Goal: Transaction & Acquisition: Purchase product/service

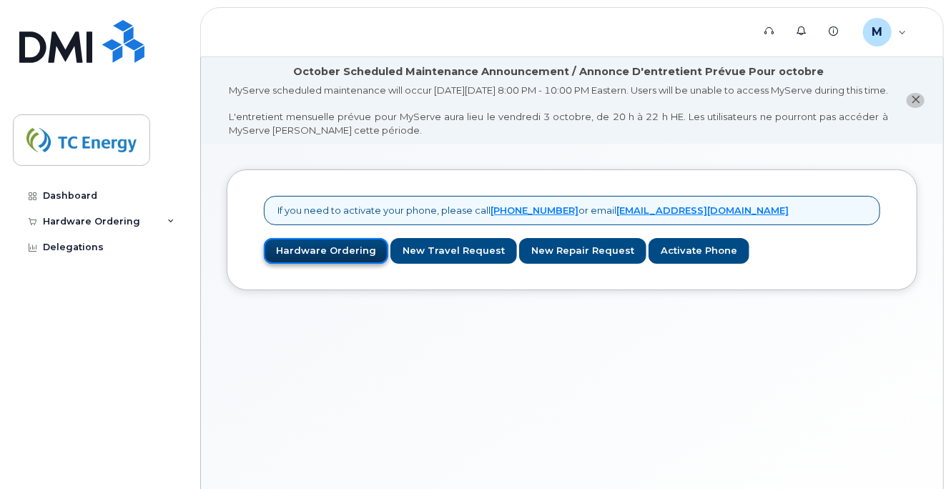
click at [330, 263] on link "Hardware Ordering" at bounding box center [326, 251] width 124 height 26
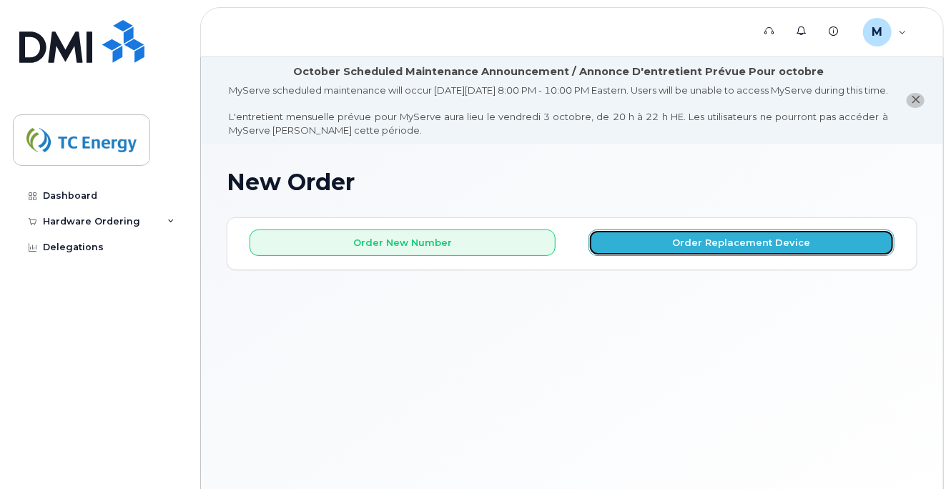
click at [675, 256] on button "Order Replacement Device" at bounding box center [741, 242] width 306 height 26
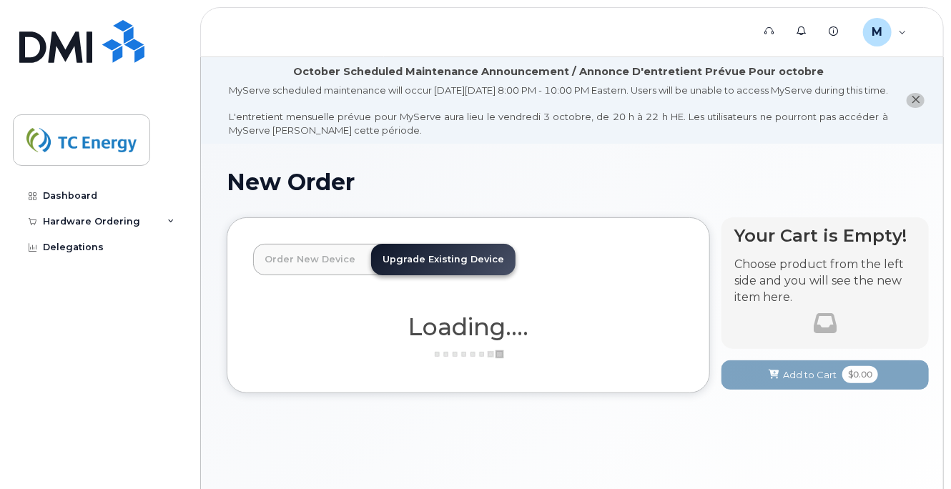
click at [337, 275] on link "Order New Device" at bounding box center [310, 259] width 114 height 31
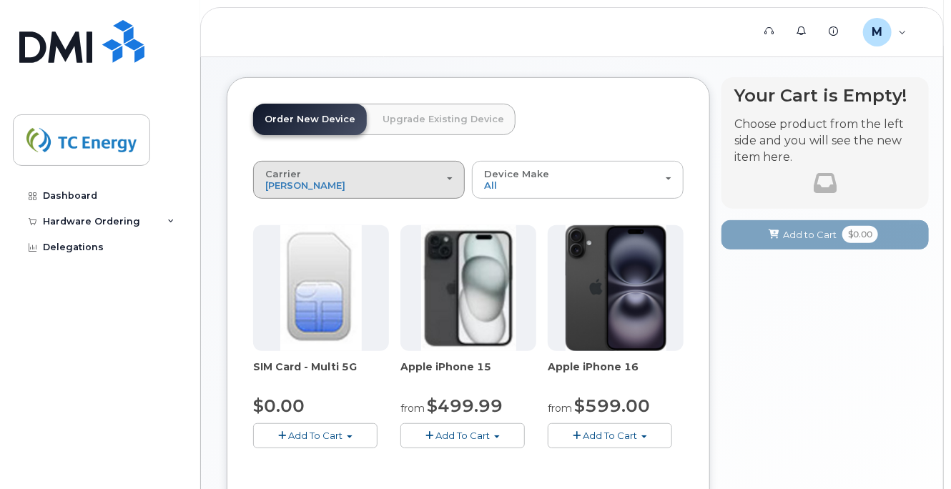
scroll to position [143, 0]
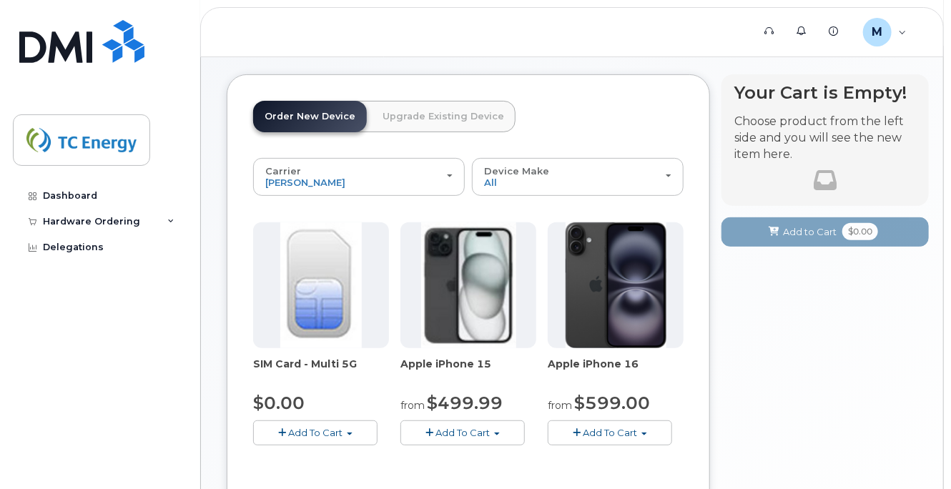
click at [400, 132] on link "Upgrade Existing Device" at bounding box center [443, 116] width 144 height 31
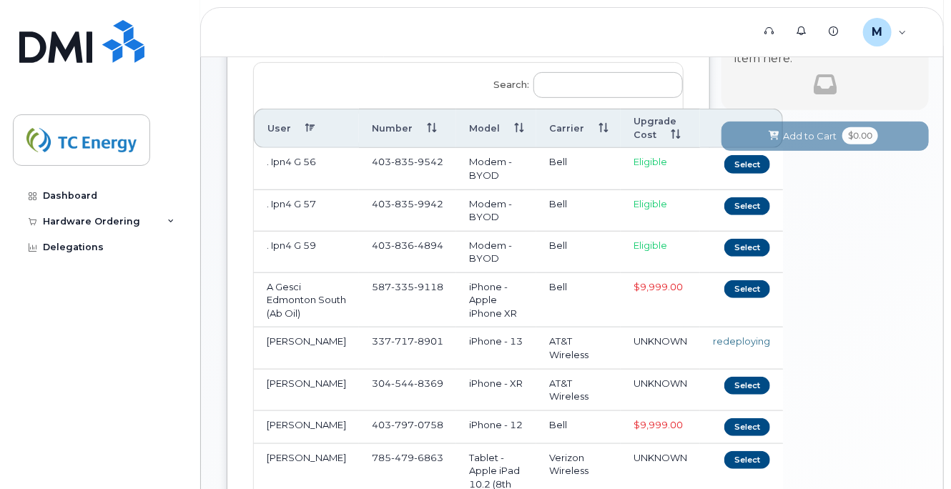
scroll to position [214, 0]
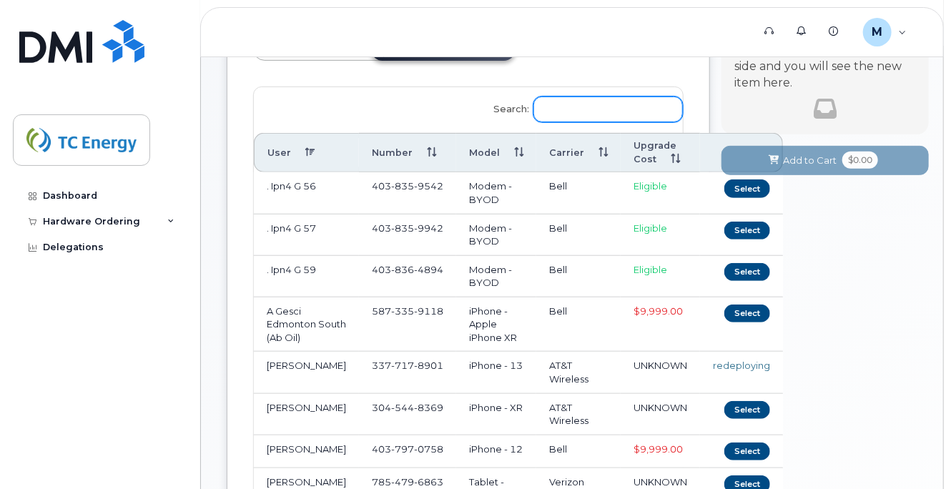
click at [588, 122] on input "Search:" at bounding box center [607, 109] width 149 height 26
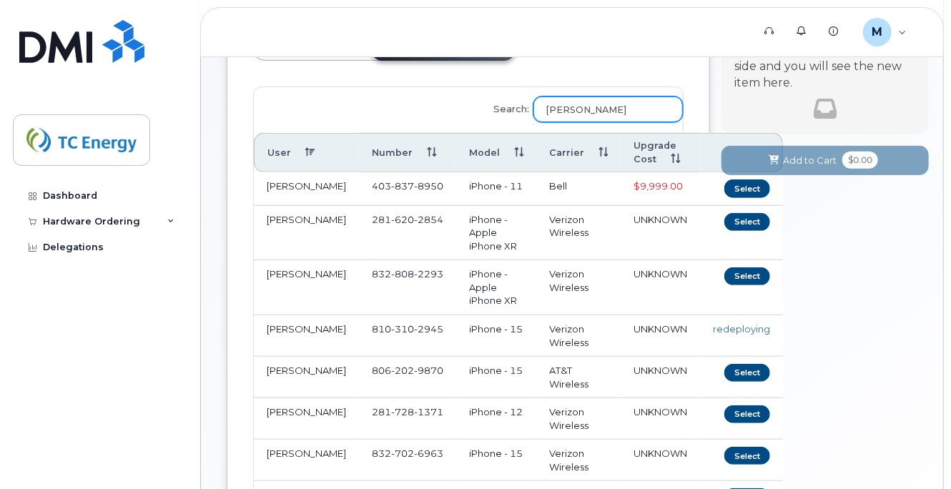
scroll to position [129, 0]
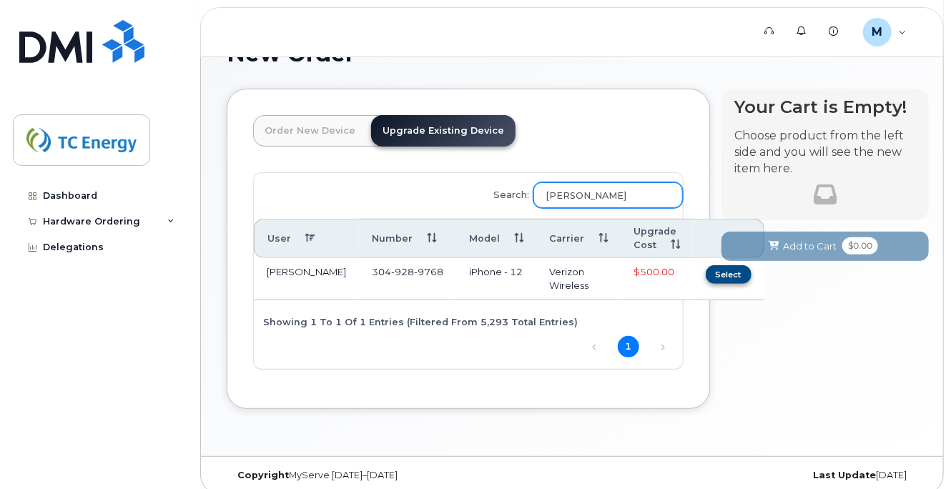
type input "brian ear"
click at [705, 283] on button "Select" at bounding box center [728, 274] width 46 height 18
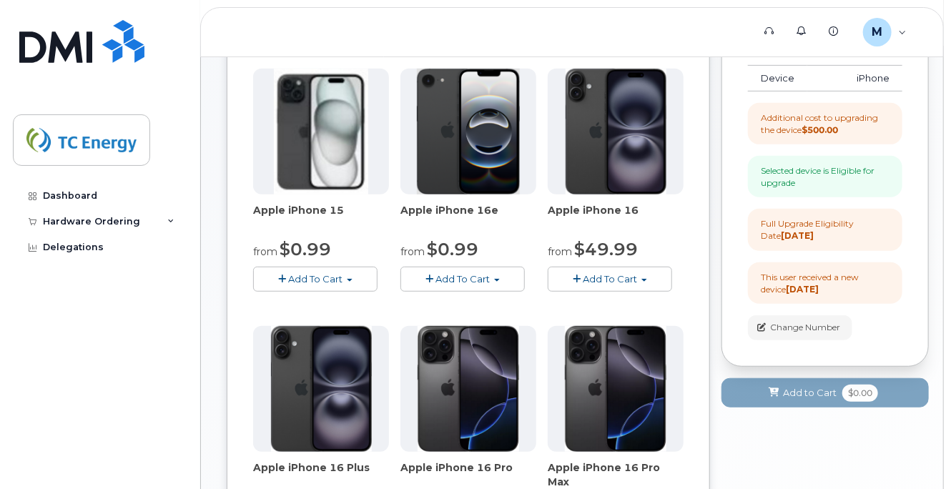
scroll to position [272, 0]
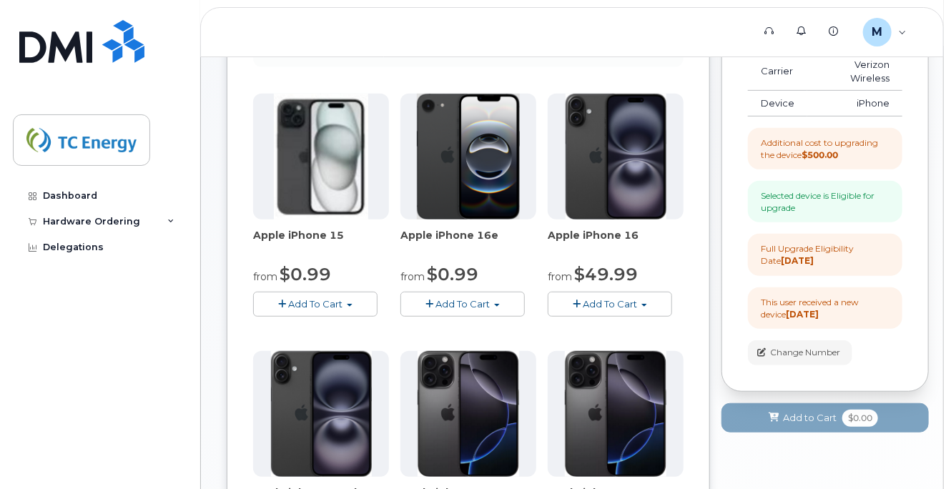
click at [330, 309] on span "Add To Cart" at bounding box center [316, 303] width 54 height 11
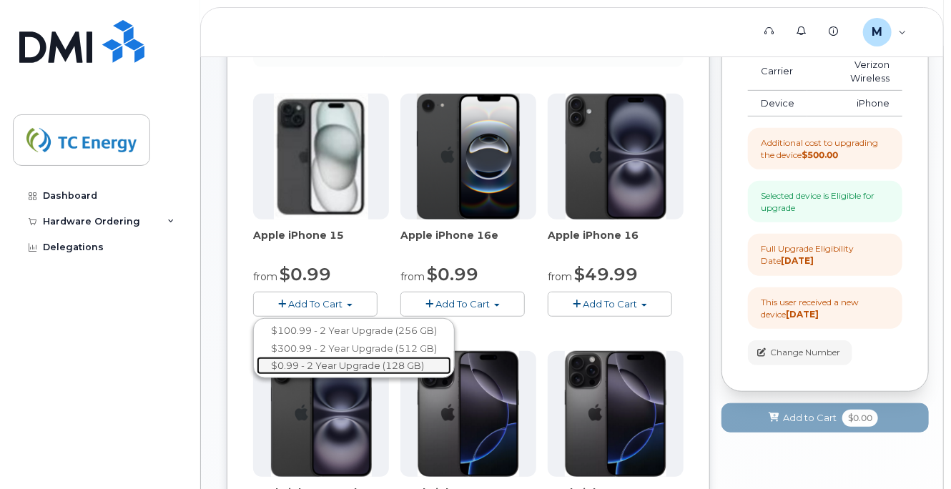
click at [323, 375] on link "$0.99 - 2 Year Upgrade (128 GB)" at bounding box center [354, 366] width 194 height 18
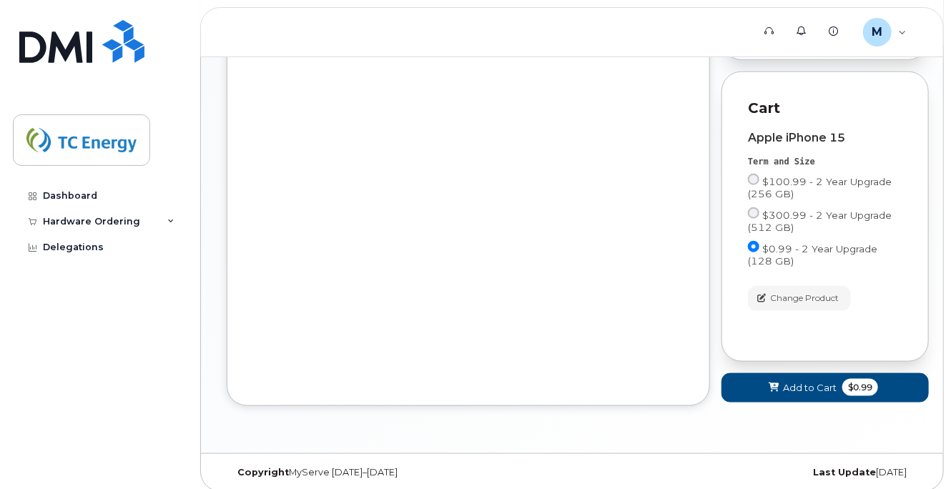
scroll to position [625, 0]
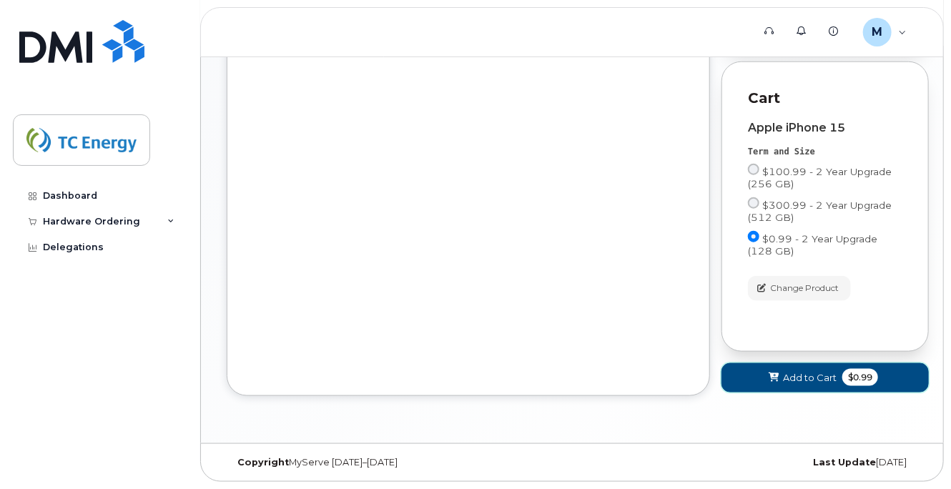
click at [808, 378] on span "Add to Cart" at bounding box center [810, 378] width 54 height 14
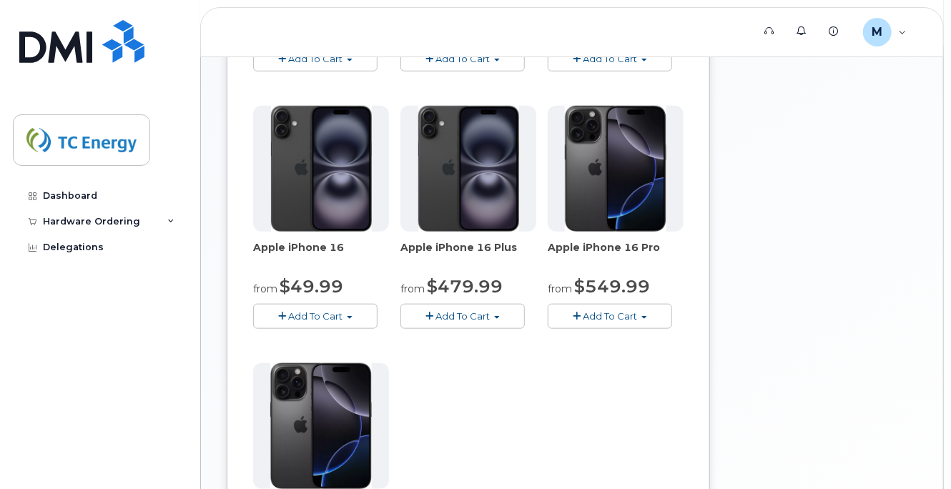
scroll to position [267, 0]
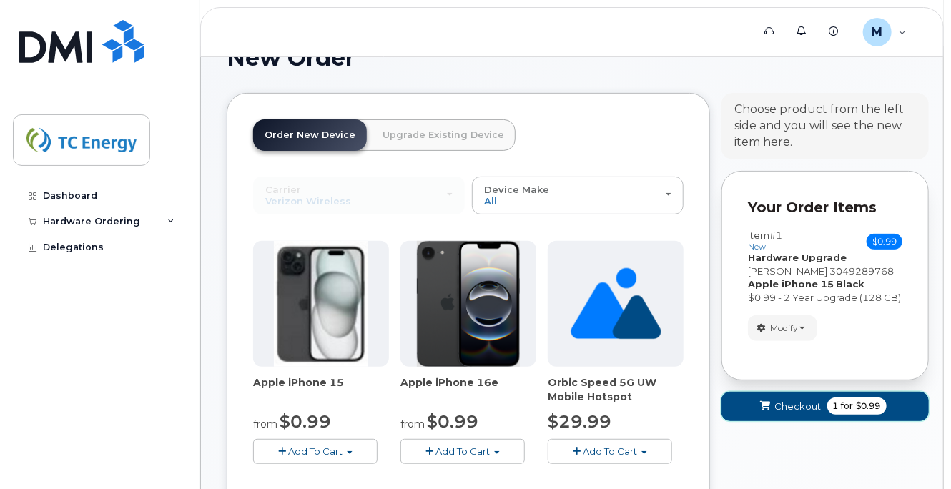
click at [786, 413] on span "Checkout" at bounding box center [798, 407] width 46 height 14
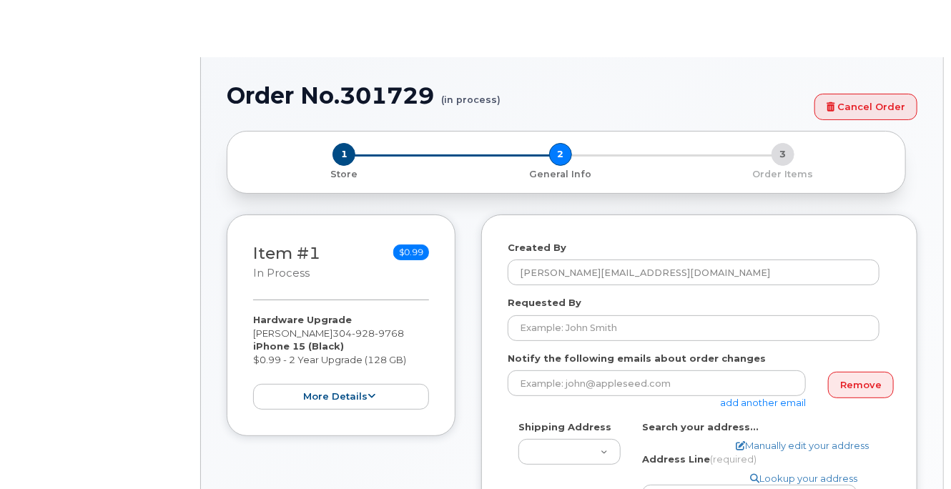
select select
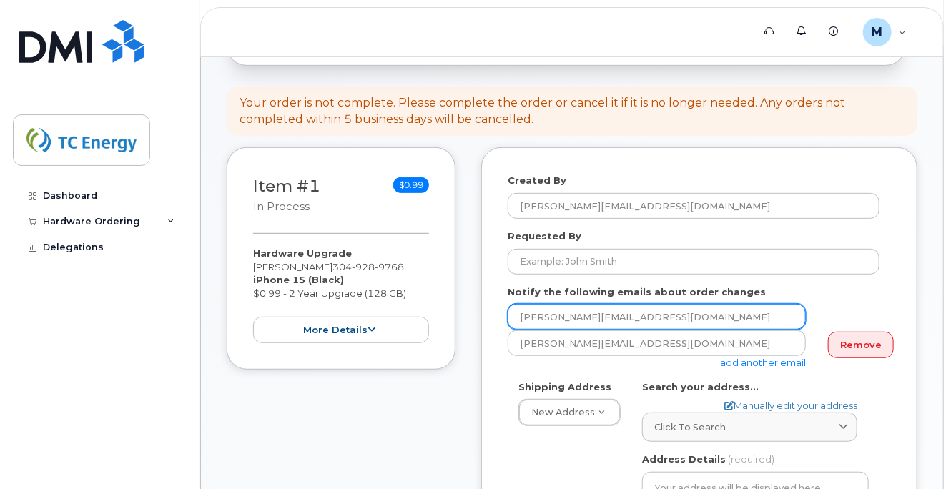
scroll to position [286, 0]
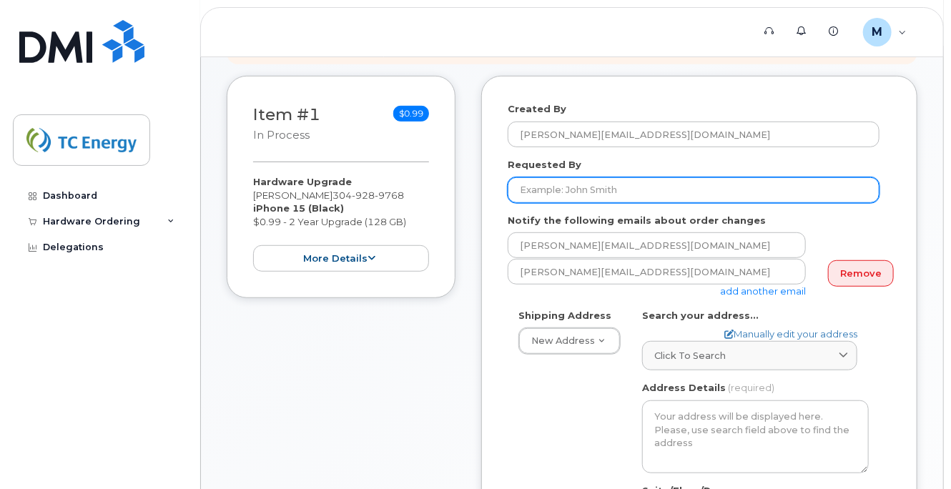
click at [649, 203] on input "Requested By" at bounding box center [693, 190] width 372 height 26
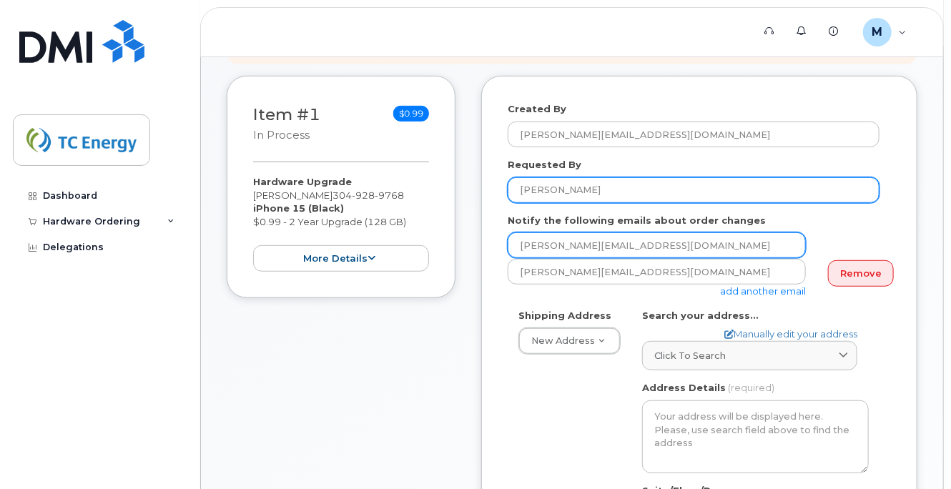
type input "Brian Erliwine"
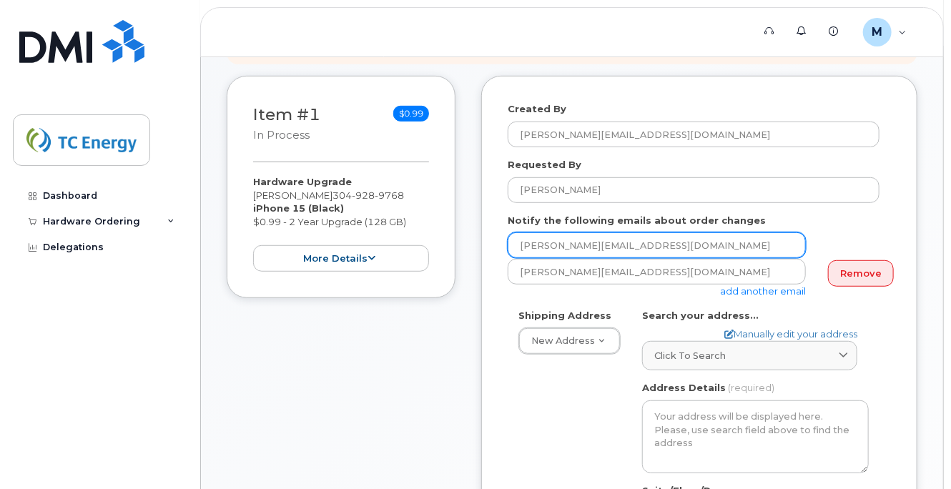
click at [723, 258] on input "[PERSON_NAME][EMAIL_ADDRESS][DOMAIN_NAME]" at bounding box center [656, 245] width 298 height 26
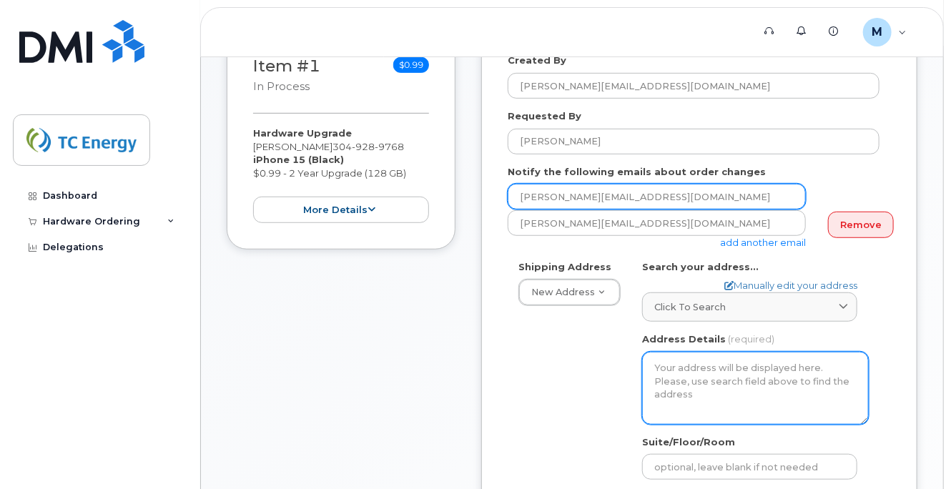
scroll to position [357, 0]
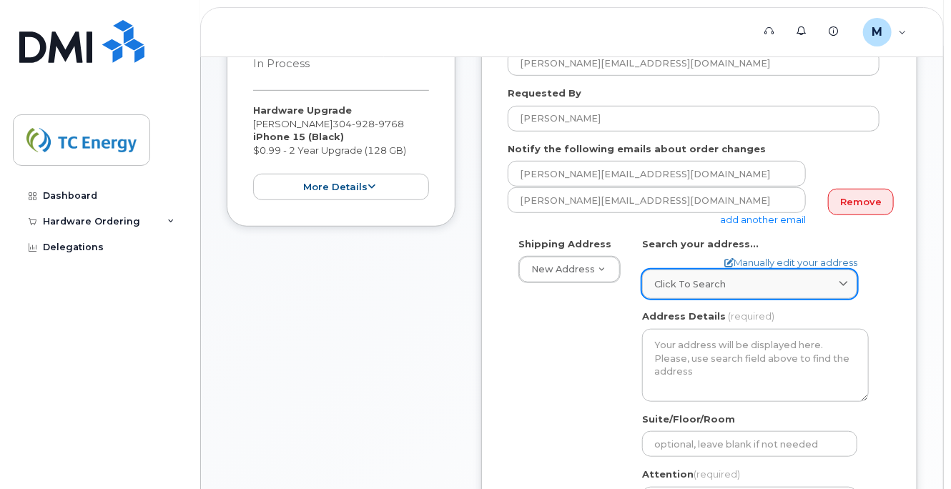
click at [663, 291] on span "Click to search" at bounding box center [689, 284] width 71 height 14
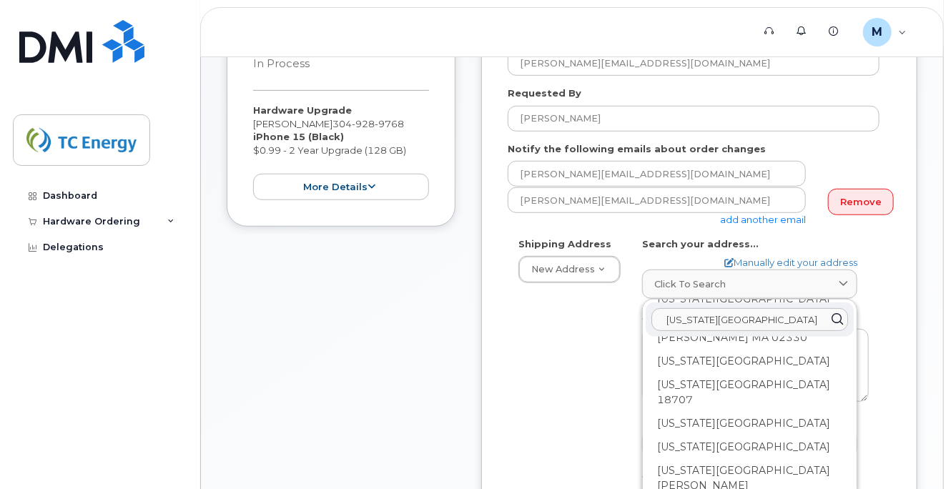
drag, startPoint x: 749, startPoint y: 325, endPoint x: 645, endPoint y: 338, distance: 104.5
click at [645, 337] on div "washington pa" at bounding box center [749, 319] width 208 height 34
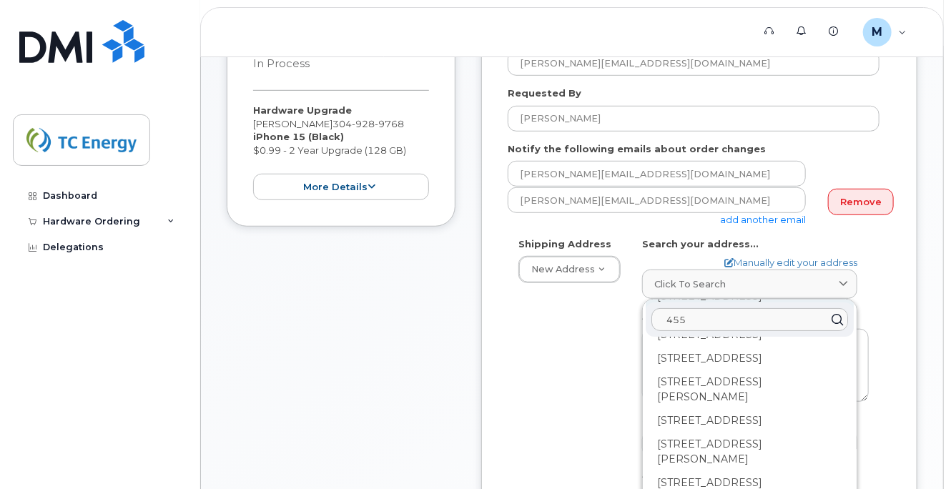
scroll to position [286, 0]
type input "455"
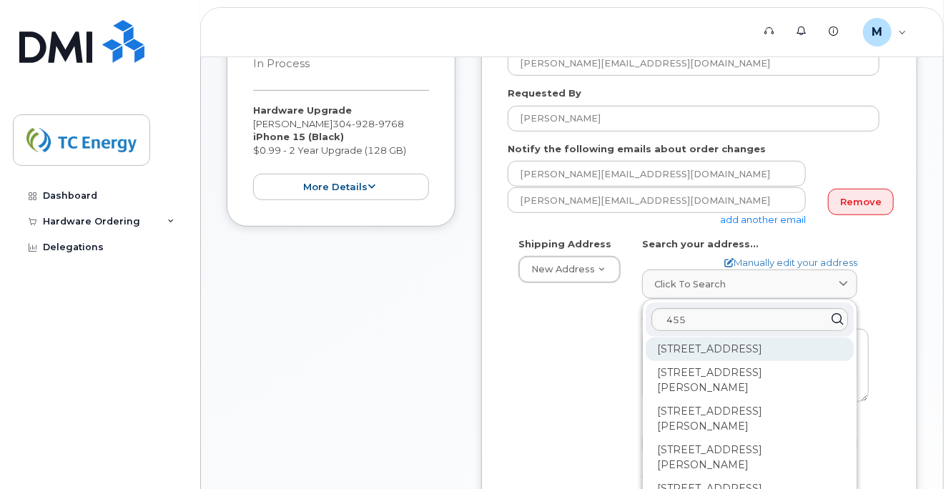
click at [775, 361] on div "455 Rockaway Rd Charleston WV 25302-3448" at bounding box center [749, 349] width 208 height 24
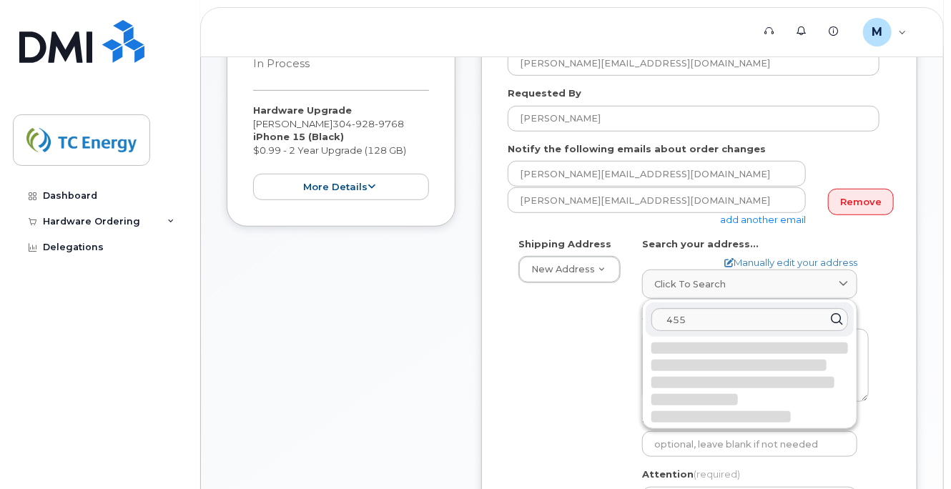
select select
type textarea "455 Rockaway Rd CHARLESTON WV 25302-3448 UNITED STATES"
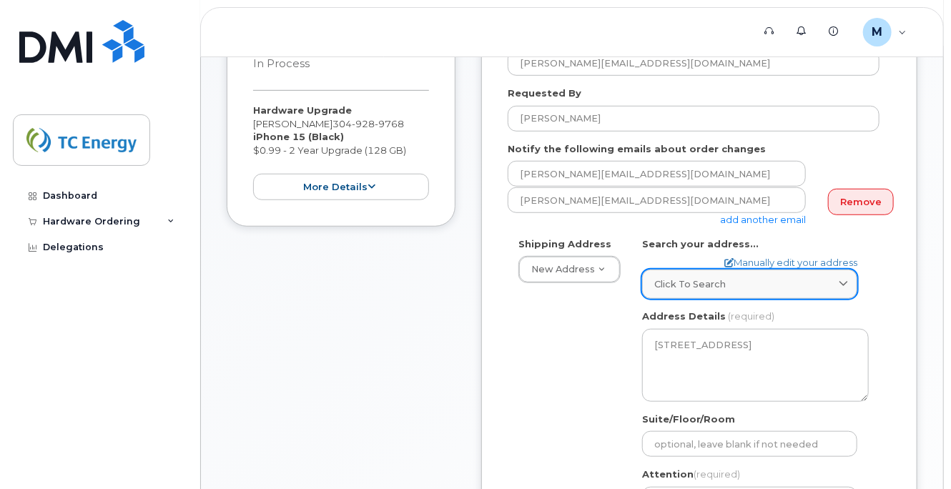
click at [729, 291] on div "Click to search" at bounding box center [749, 284] width 191 height 14
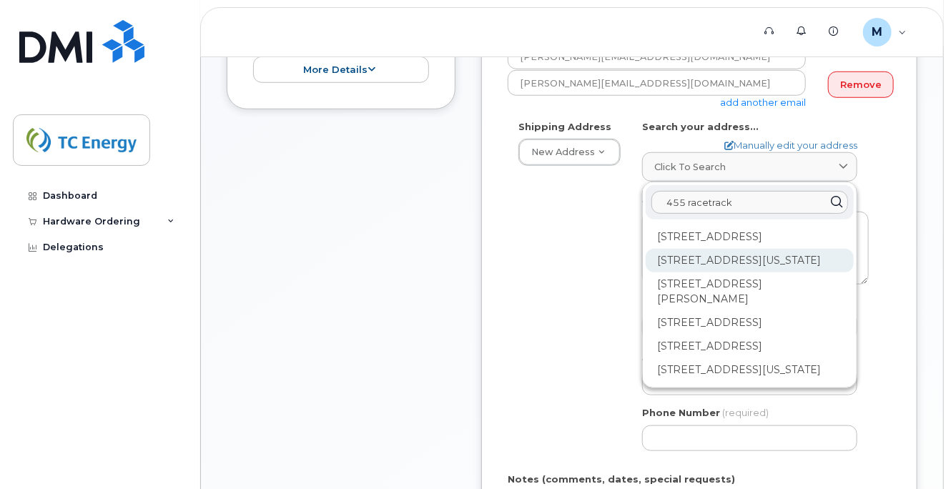
scroll to position [500, 0]
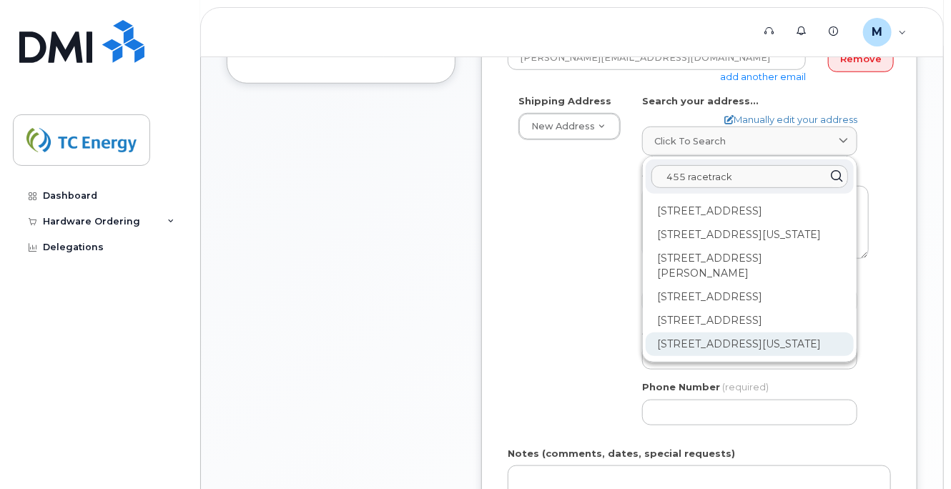
type input "455 racetrack"
click at [781, 356] on div "455 Racetrack Rd Washington PA 15301-8910" at bounding box center [749, 344] width 208 height 24
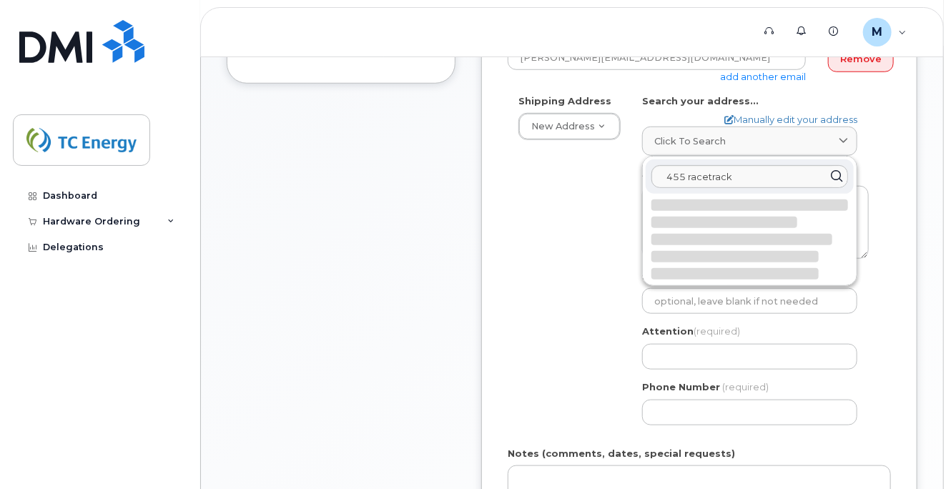
select select
type textarea "455 Racetrack Rd WASHINGTON PA 15301-8910 UNITED STATES"
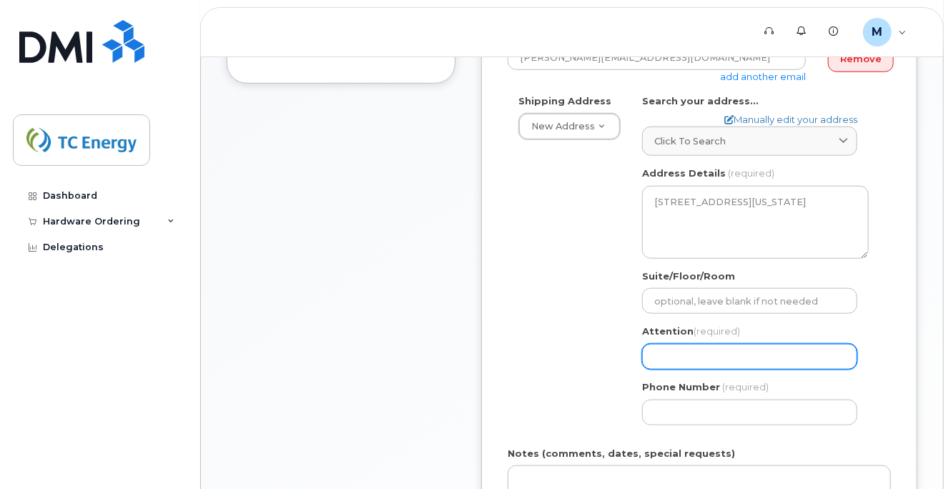
click at [752, 367] on input "Attention (required)" at bounding box center [749, 357] width 215 height 26
select select
type input "B"
select select
type input "Br"
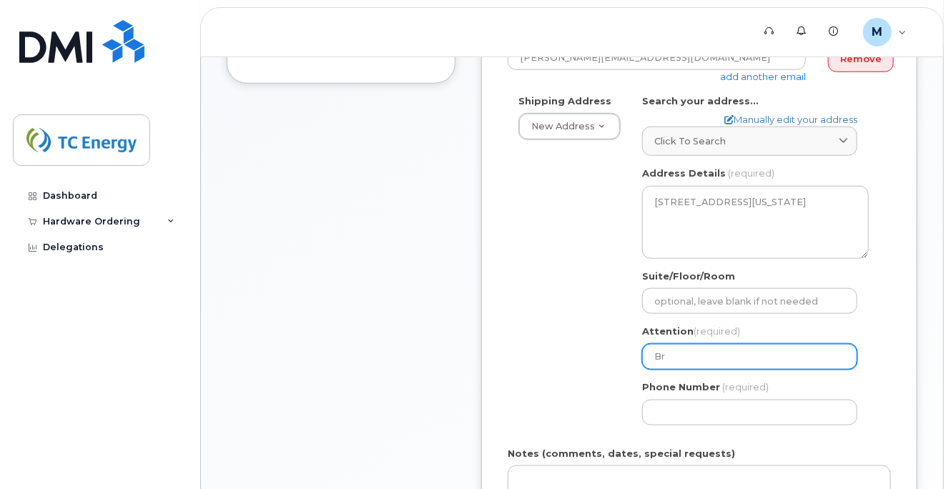
select select
type input "Bri"
select select
type input "Bria"
select select
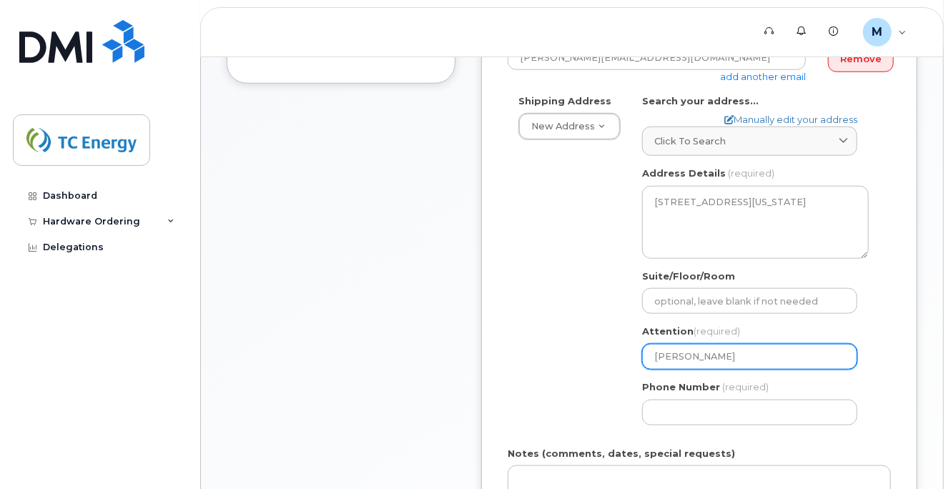
type input "Brian"
select select
type input "Brian E"
select select
type input "Brian Ea"
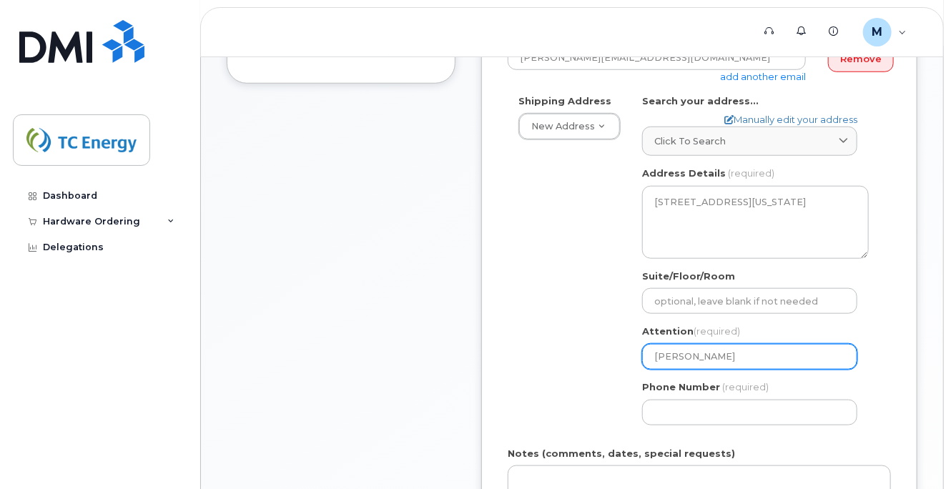
select select
type input "Brian Ear"
select select
type input "Brian Earl"
select select
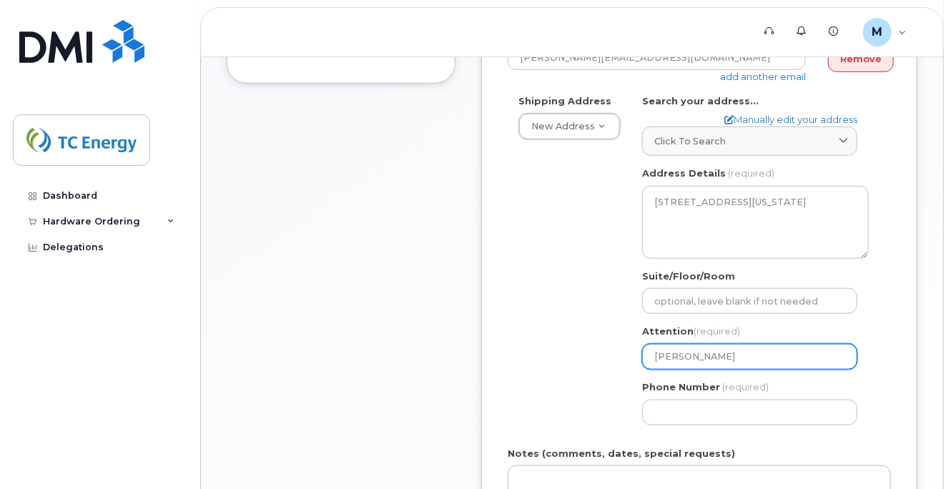
type input "Brian Earli"
select select
type input "Brian Earliw"
select select
type input "Brian Earliwi"
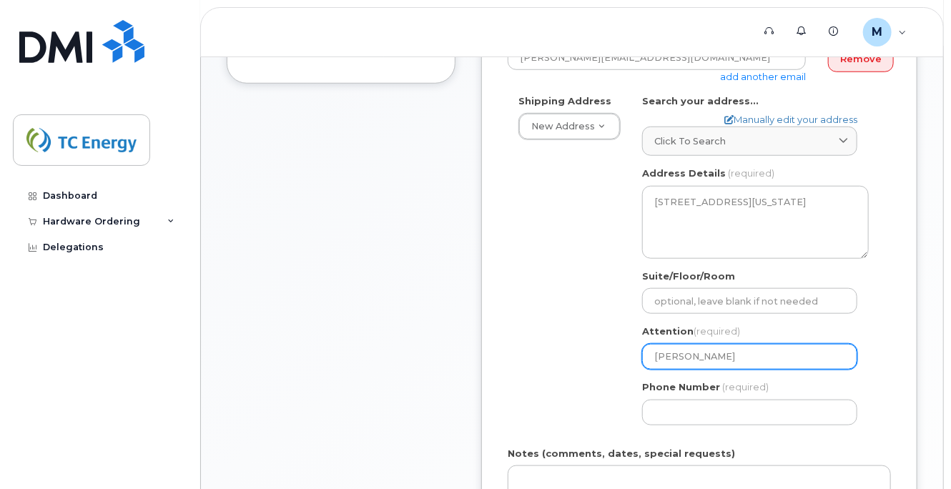
select select
type input "Brian Earliwin"
select select
type input "[PERSON_NAME]"
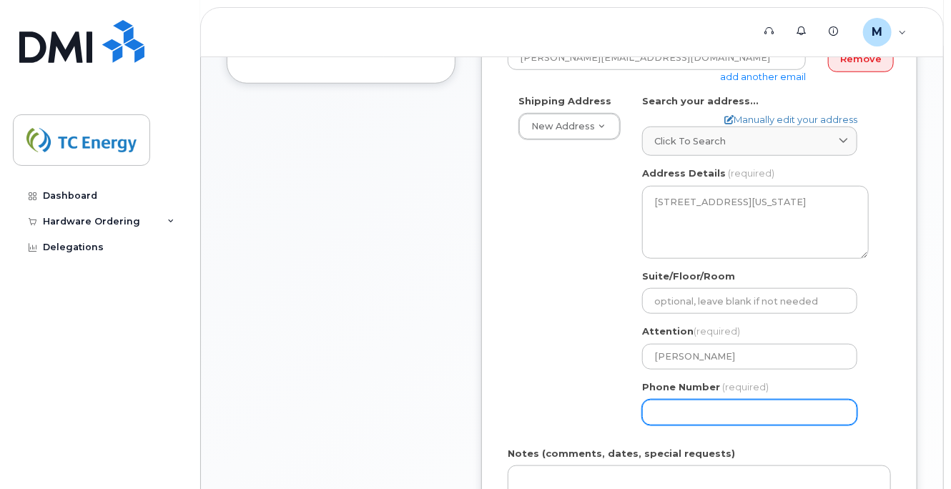
click at [736, 423] on input "Phone Number" at bounding box center [749, 413] width 215 height 26
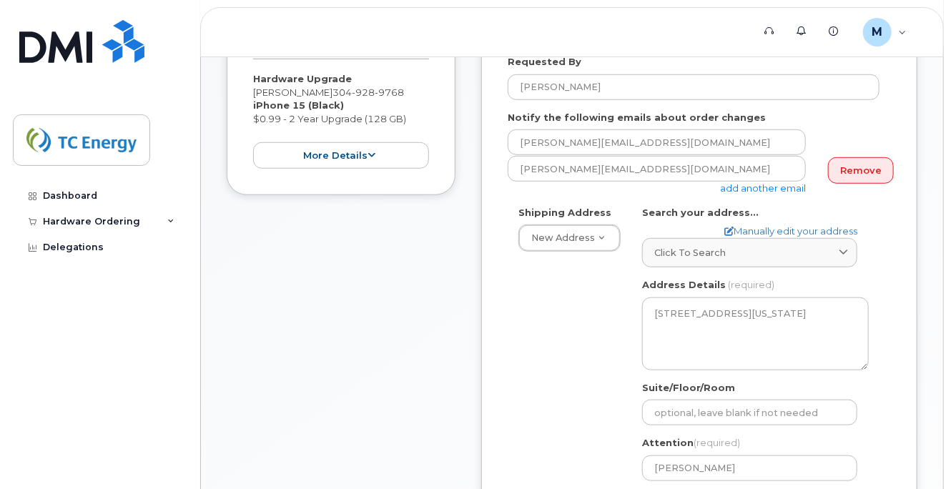
scroll to position [357, 0]
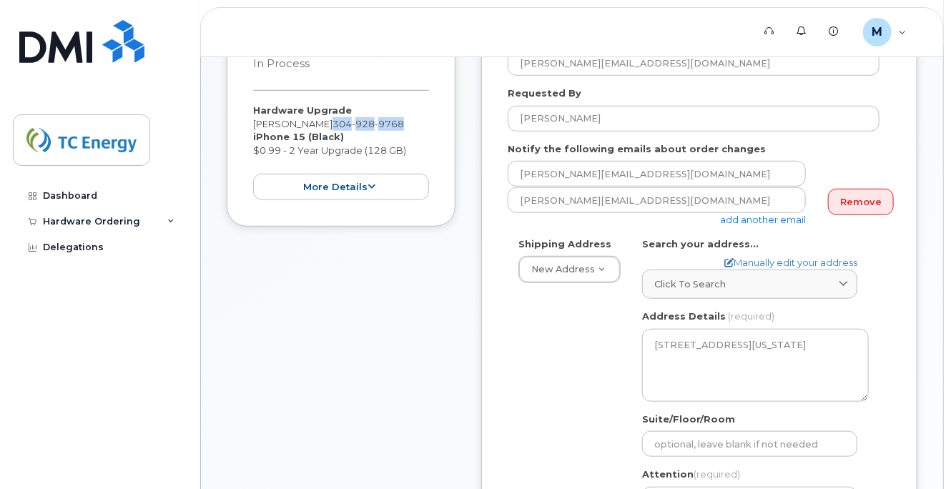
drag, startPoint x: 325, startPoint y: 134, endPoint x: 395, endPoint y: 134, distance: 69.3
click at [395, 129] on span "304 928 9768" at bounding box center [367, 123] width 71 height 11
copy span "304 928 9768"
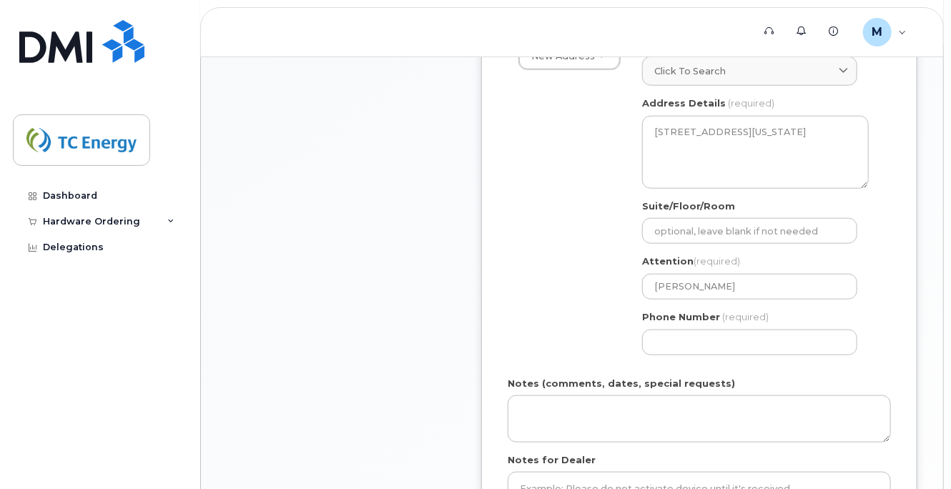
scroll to position [572, 0]
click at [708, 346] on input "Phone Number" at bounding box center [749, 341] width 215 height 26
paste input "3049289768"
select select
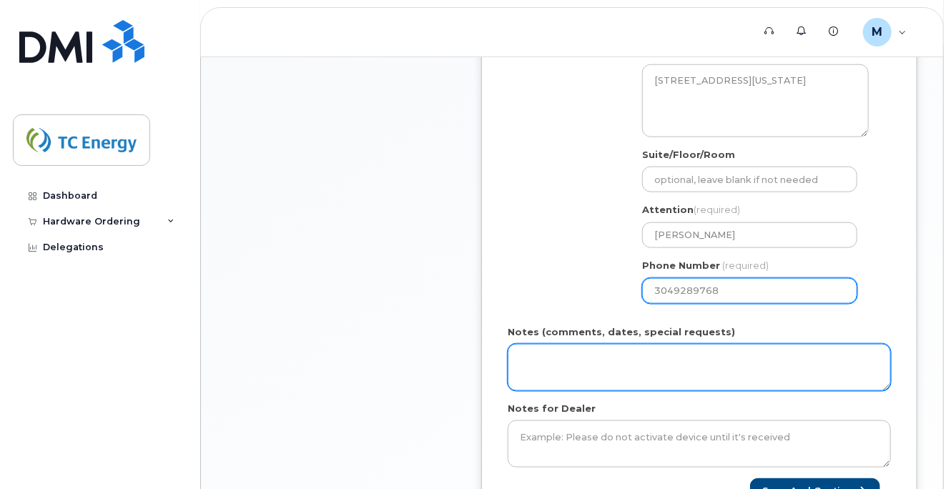
scroll to position [715, 0]
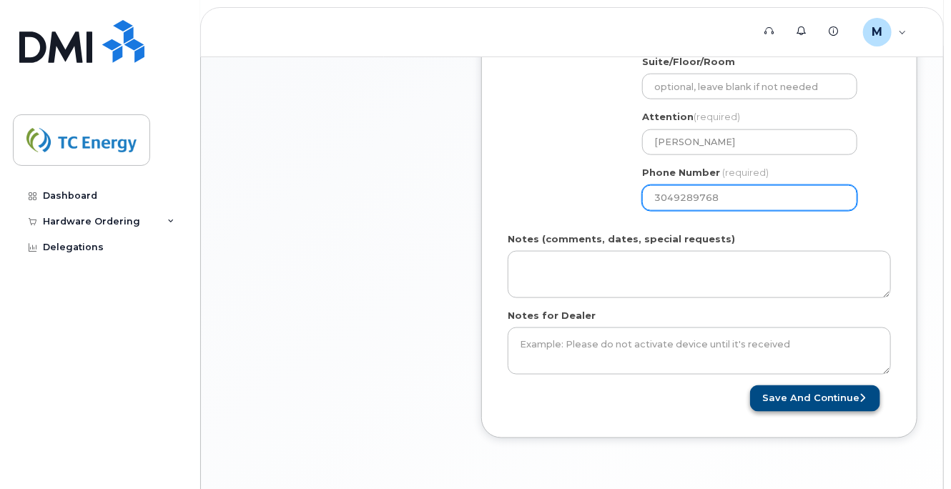
type input "3049289768"
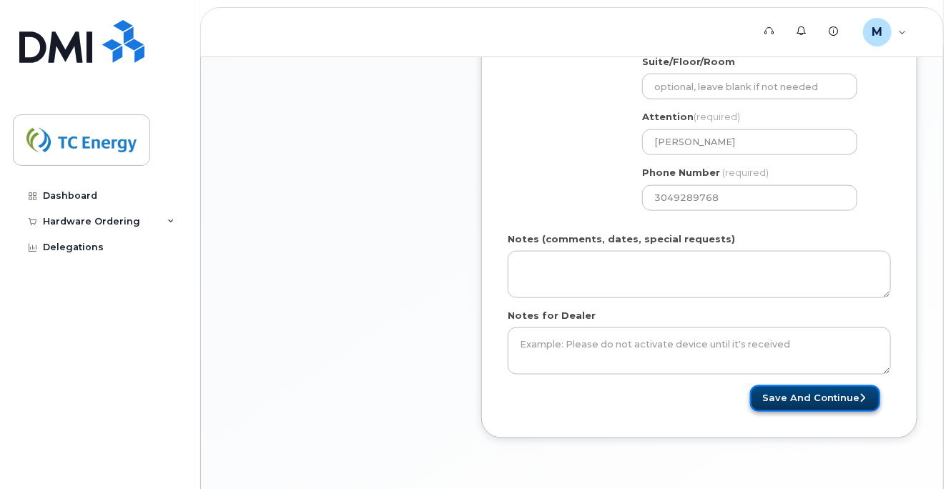
click at [786, 406] on button "Save and Continue" at bounding box center [815, 398] width 130 height 26
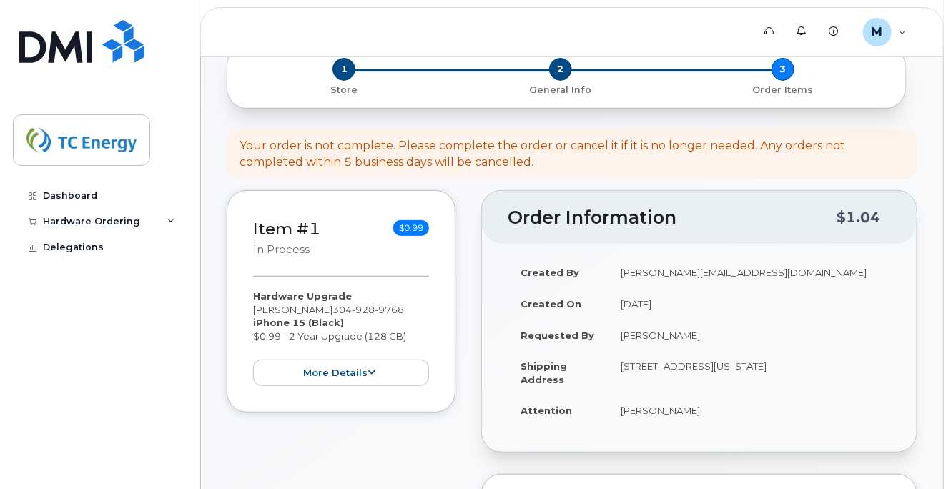
scroll to position [214, 0]
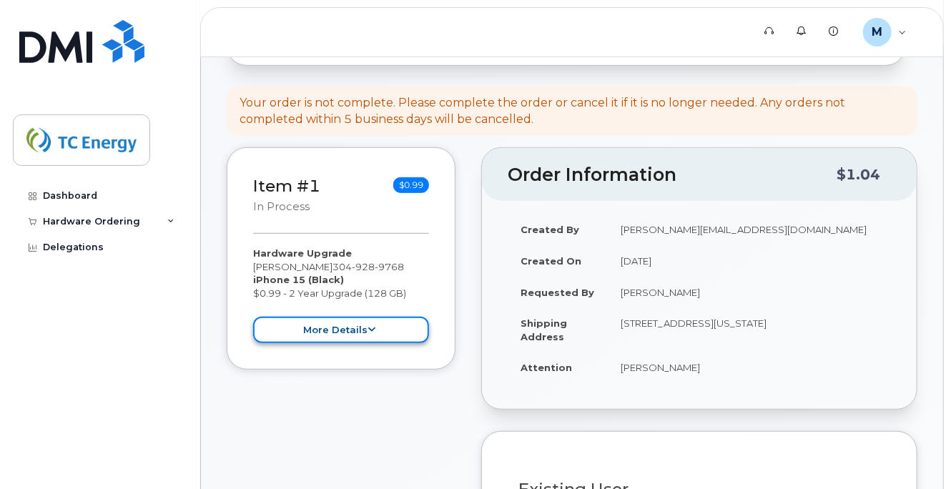
click at [342, 343] on button "more details" at bounding box center [341, 330] width 176 height 26
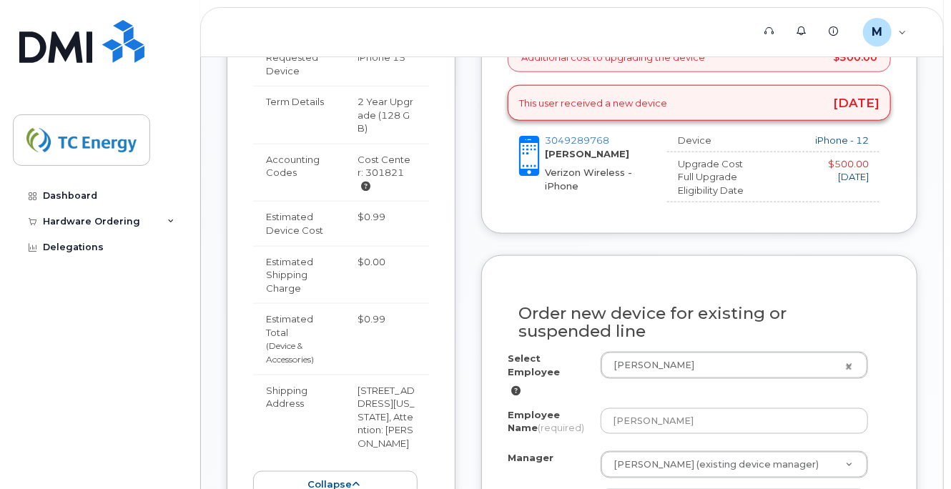
scroll to position [715, 0]
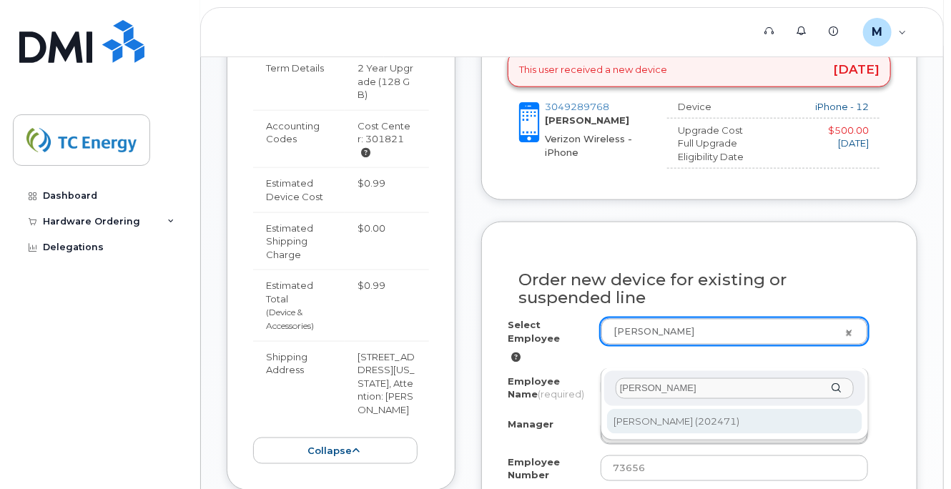
type input "brian earliwine"
type input "1676602"
type input "[PERSON_NAME]"
type input "202471"
select select "1397078"
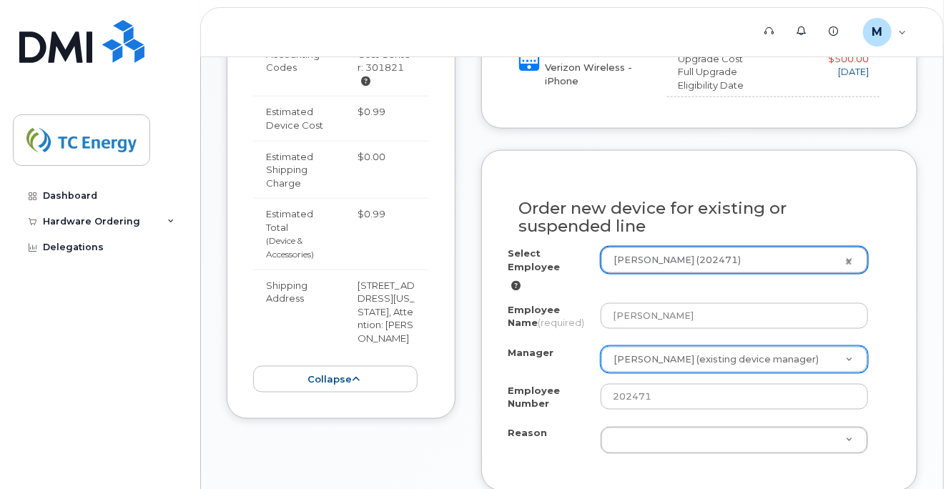
scroll to position [858, 0]
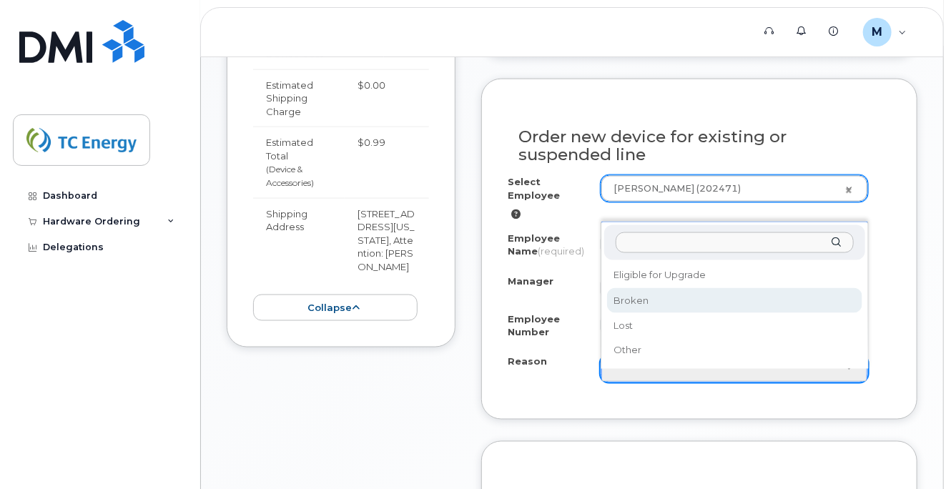
select select "broken"
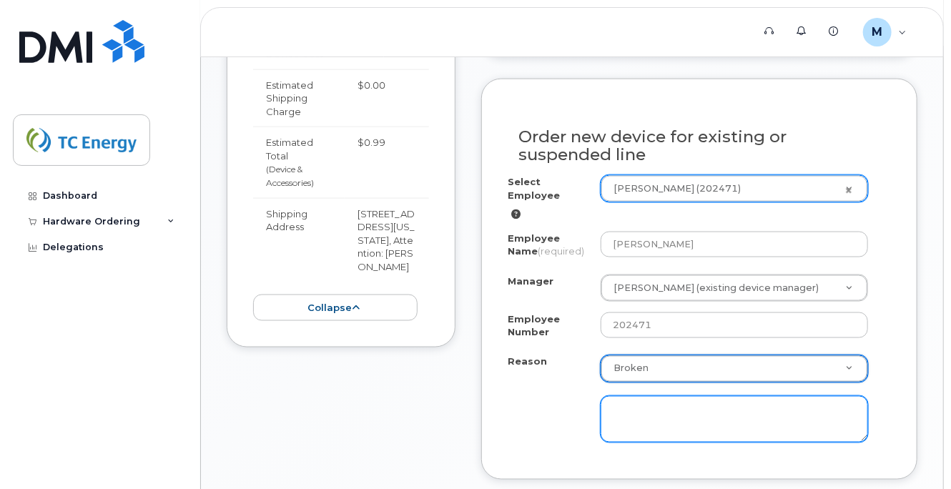
click at [671, 425] on textarea at bounding box center [733, 419] width 267 height 47
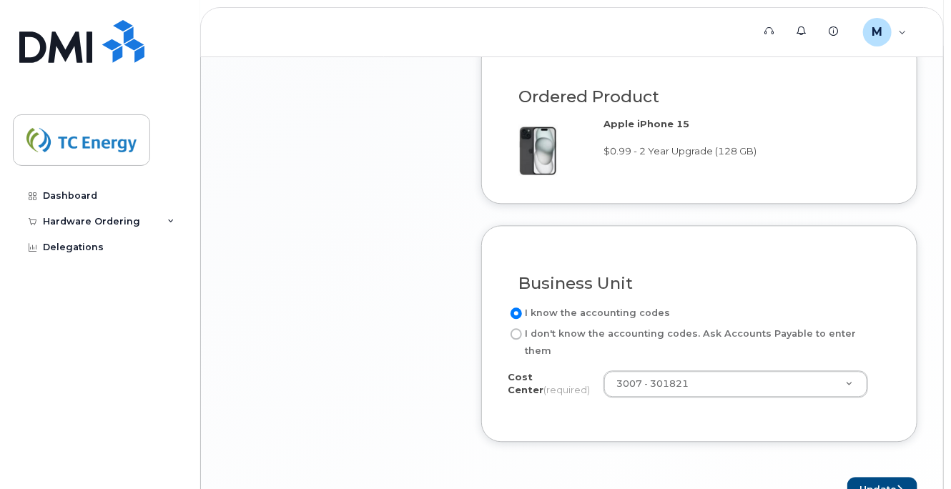
scroll to position [1430, 0]
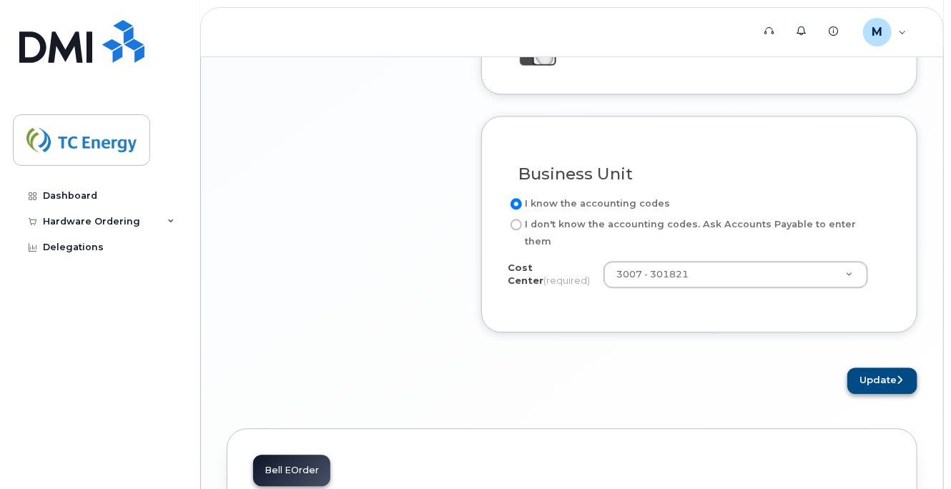
type textarea "crushed phone"
click at [882, 377] on button "Update" at bounding box center [882, 380] width 70 height 26
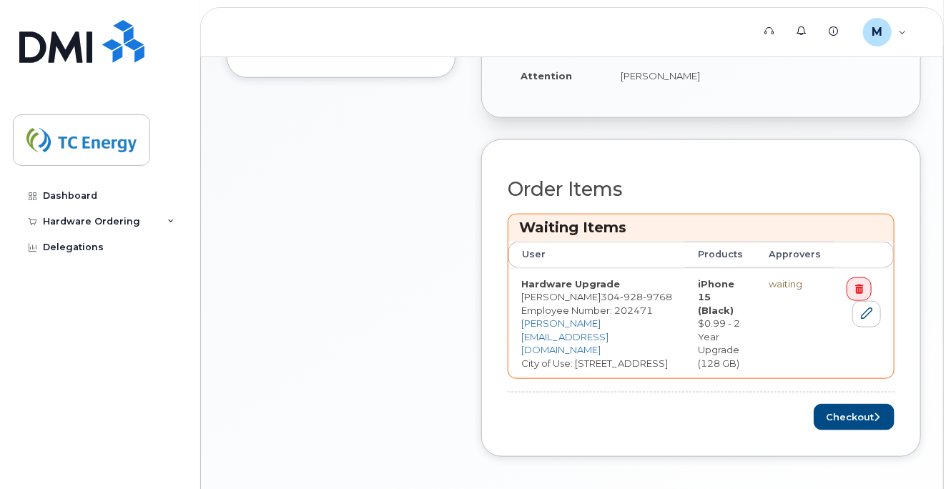
scroll to position [572, 0]
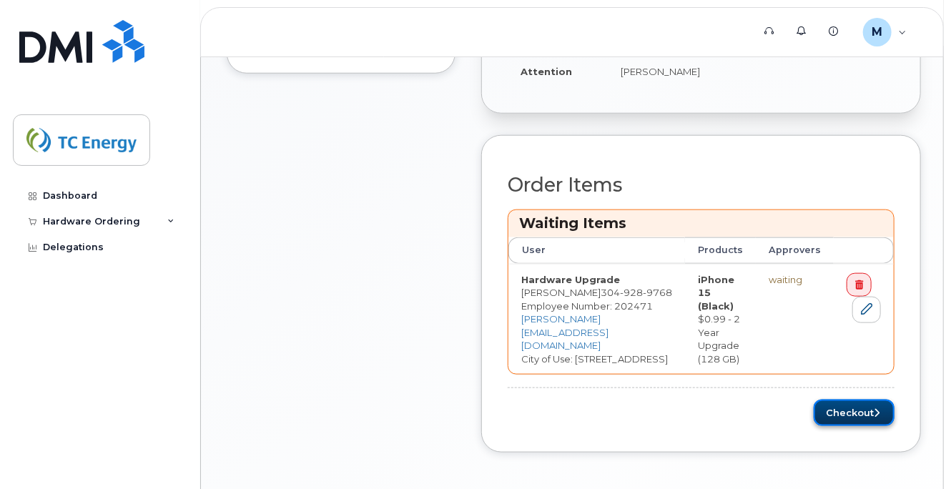
click at [860, 412] on button "Checkout" at bounding box center [853, 413] width 81 height 26
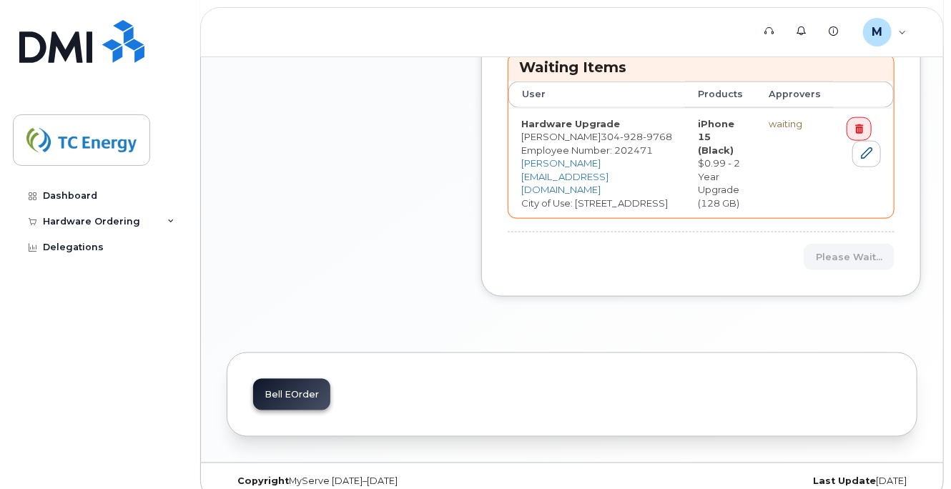
scroll to position [743, 0]
